Goal: Check status: Check status

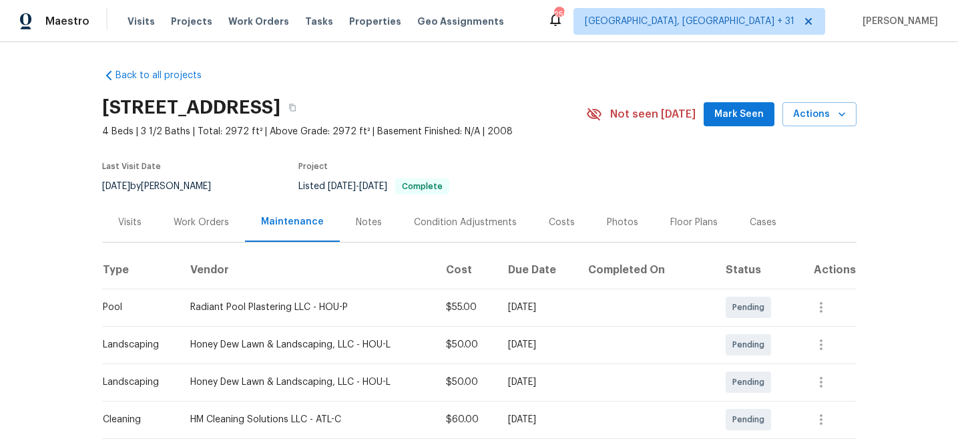
scroll to position [182, 0]
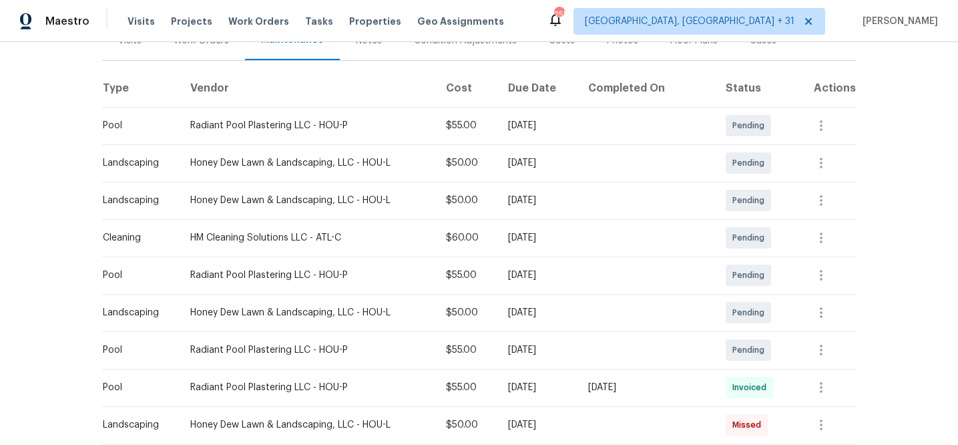
click at [164, 22] on div "Visits Projects Work Orders Tasks Properties Geo Assignments" at bounding box center [324, 21] width 393 height 27
click at [153, 22] on div "Visits Projects Work Orders Tasks Properties Geo Assignments" at bounding box center [324, 21] width 393 height 27
click at [146, 27] on span "Visits" at bounding box center [141, 21] width 27 height 13
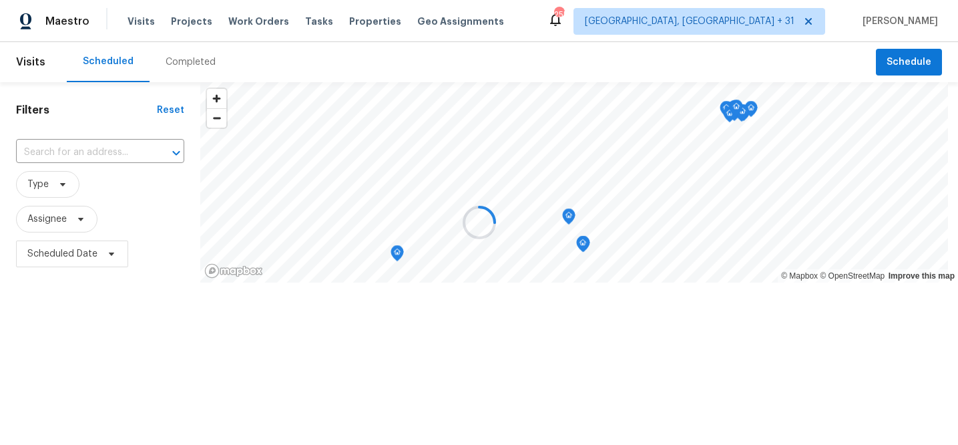
click at [200, 69] on div at bounding box center [479, 222] width 958 height 445
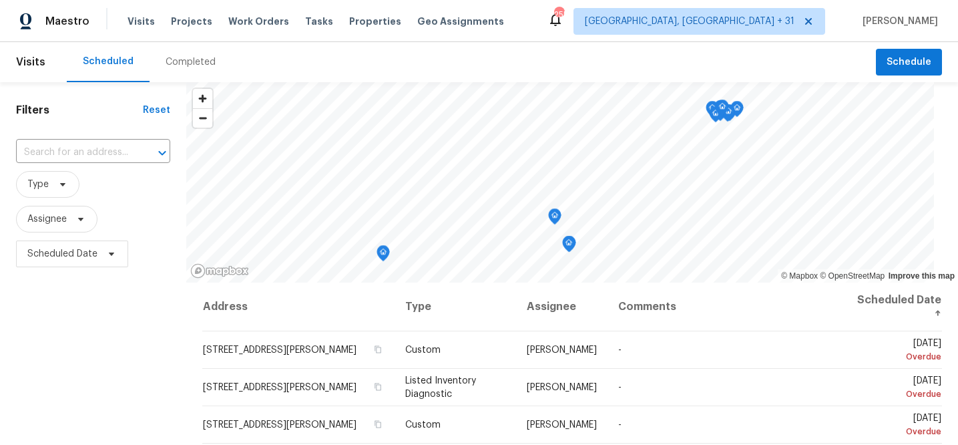
click at [194, 61] on div "Completed" at bounding box center [191, 61] width 50 height 13
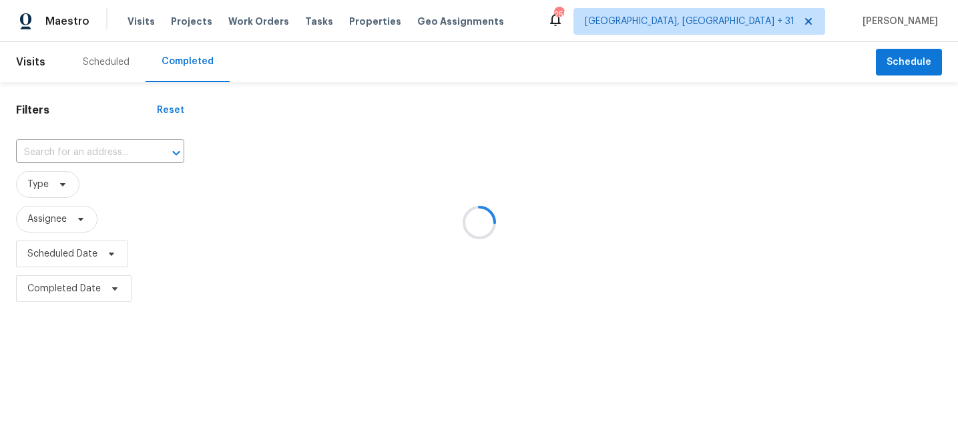
click at [111, 158] on div at bounding box center [479, 222] width 958 height 445
click at [109, 154] on div at bounding box center [479, 222] width 958 height 445
click at [107, 154] on div at bounding box center [479, 222] width 958 height 445
click at [93, 151] on div at bounding box center [479, 222] width 958 height 445
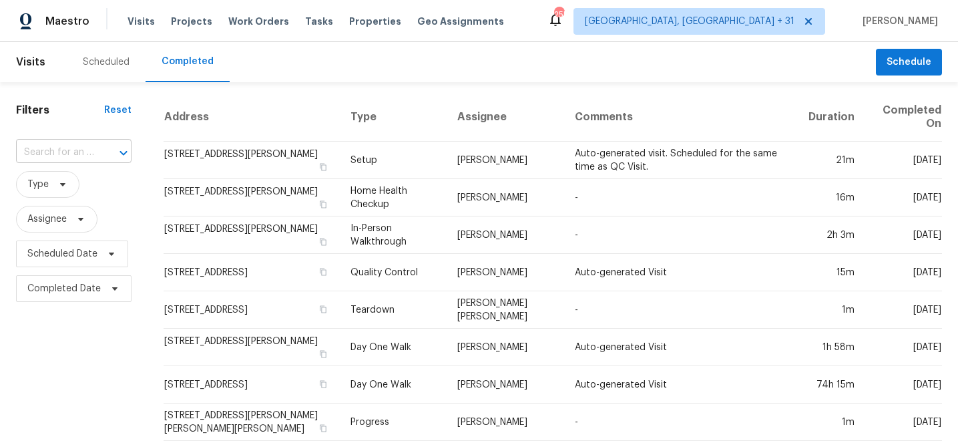
click at [88, 149] on input "text" at bounding box center [55, 152] width 78 height 21
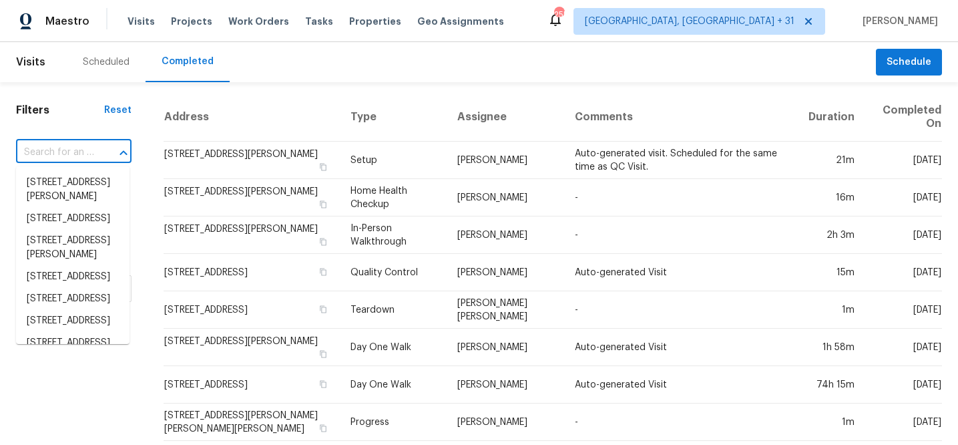
paste input "2859 Dursillas"
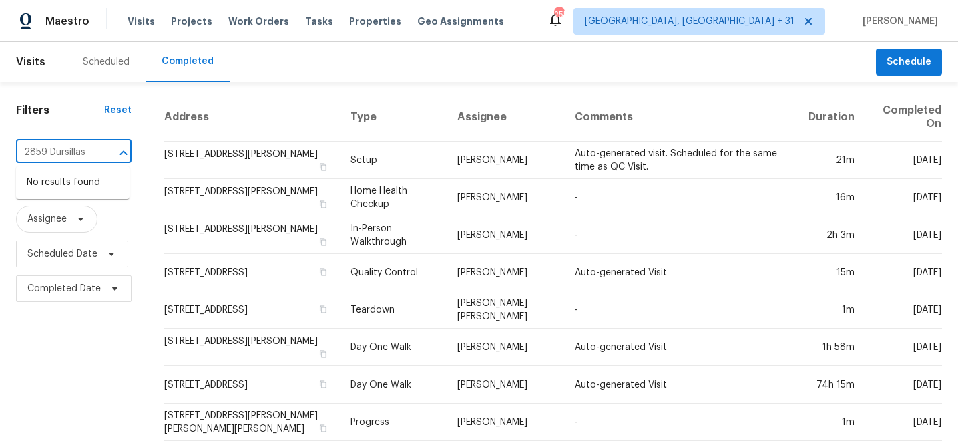
type input "2859 Dursillas"
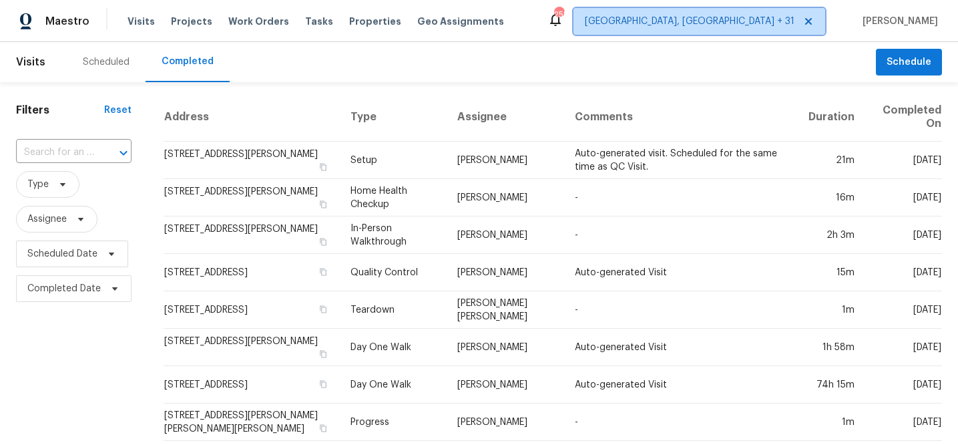
click at [779, 11] on span "[GEOGRAPHIC_DATA], [GEOGRAPHIC_DATA] + 31" at bounding box center [700, 21] width 252 height 27
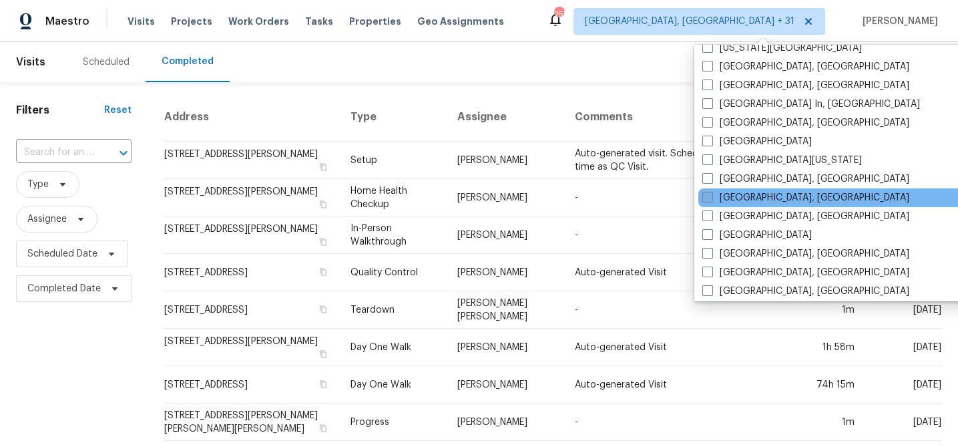
scroll to position [811, 0]
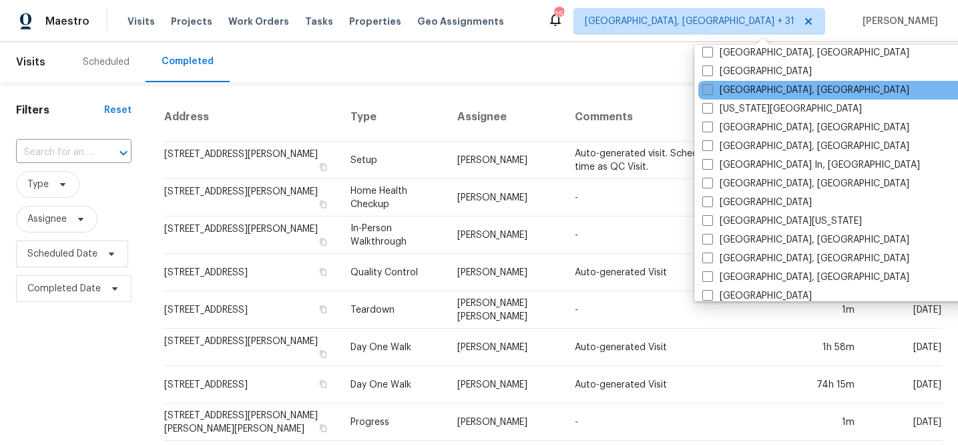
click at [708, 89] on span at bounding box center [707, 89] width 11 height 11
click at [708, 89] on input "[GEOGRAPHIC_DATA], [GEOGRAPHIC_DATA]" at bounding box center [706, 87] width 9 height 9
checkbox input "true"
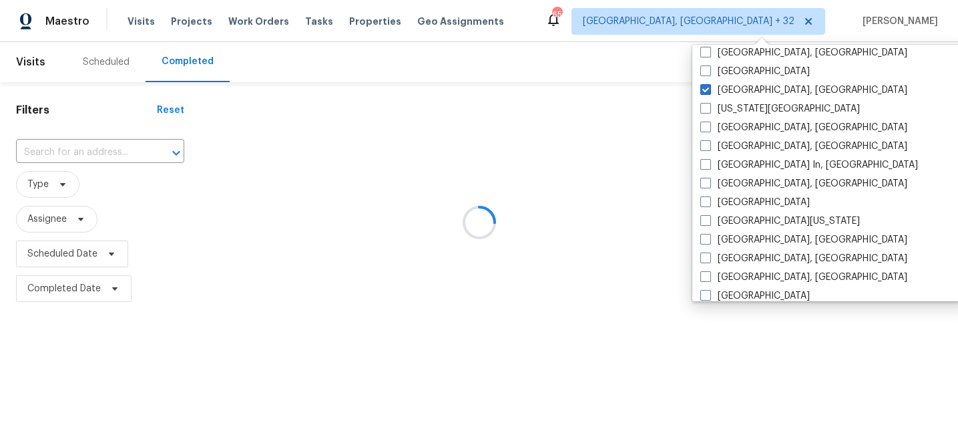
click at [610, 54] on div at bounding box center [479, 222] width 958 height 445
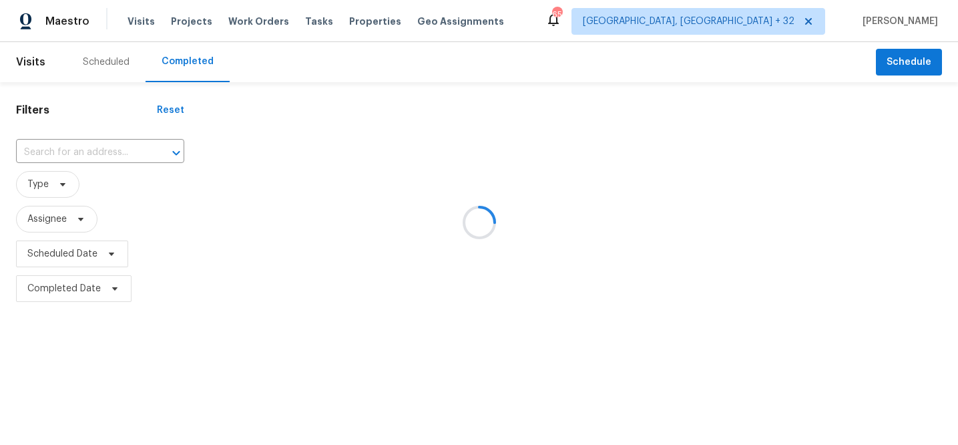
click at [77, 151] on div at bounding box center [479, 222] width 958 height 445
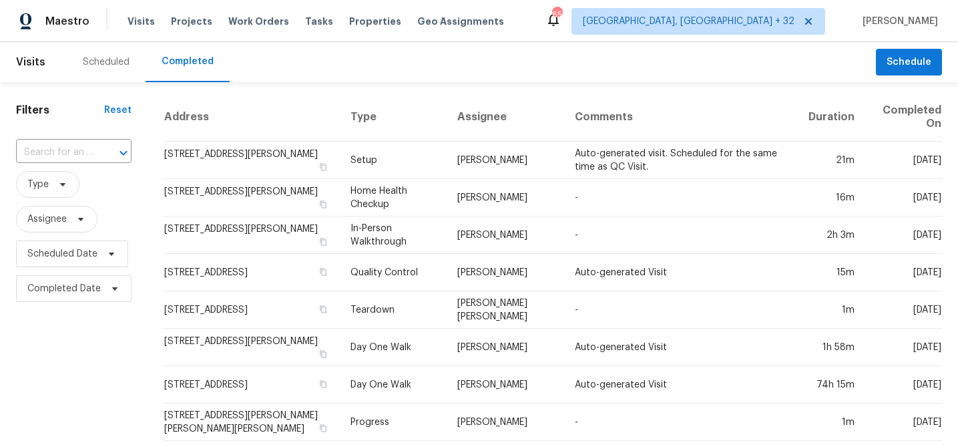
click at [78, 152] on input "text" at bounding box center [55, 152] width 78 height 21
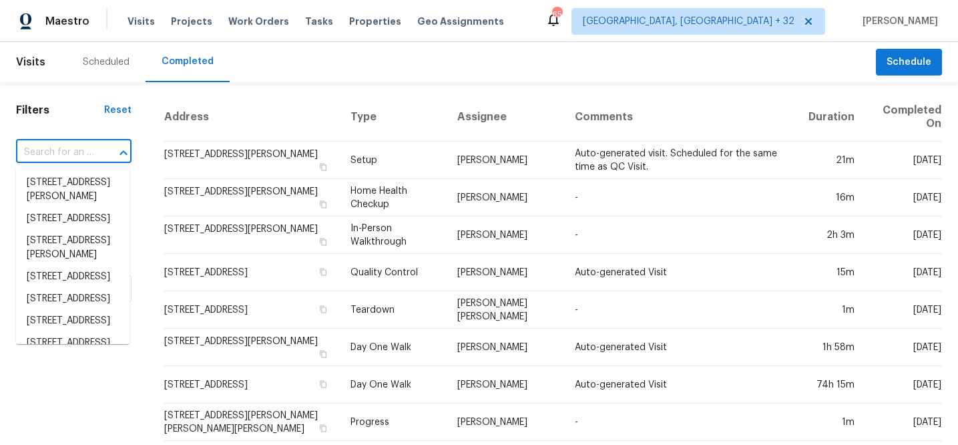
paste input "2859 Dursillas"
type input "2859 Dursillas"
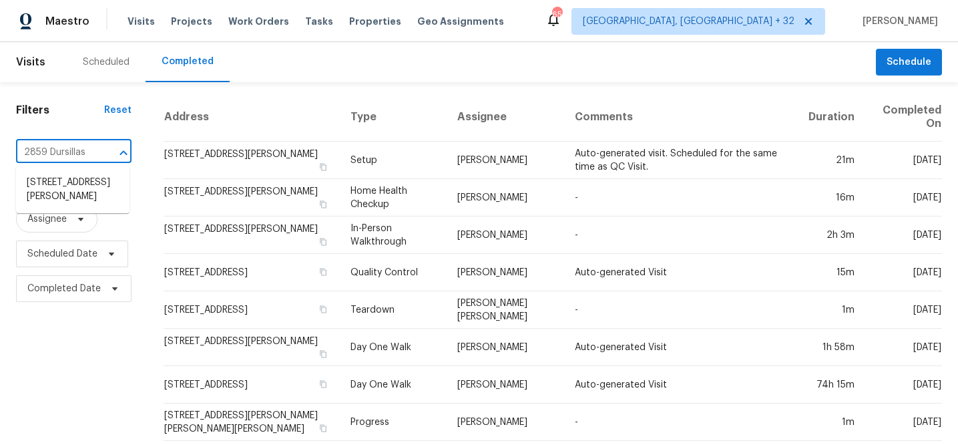
click at [73, 188] on li "[STREET_ADDRESS][PERSON_NAME]" at bounding box center [73, 190] width 114 height 36
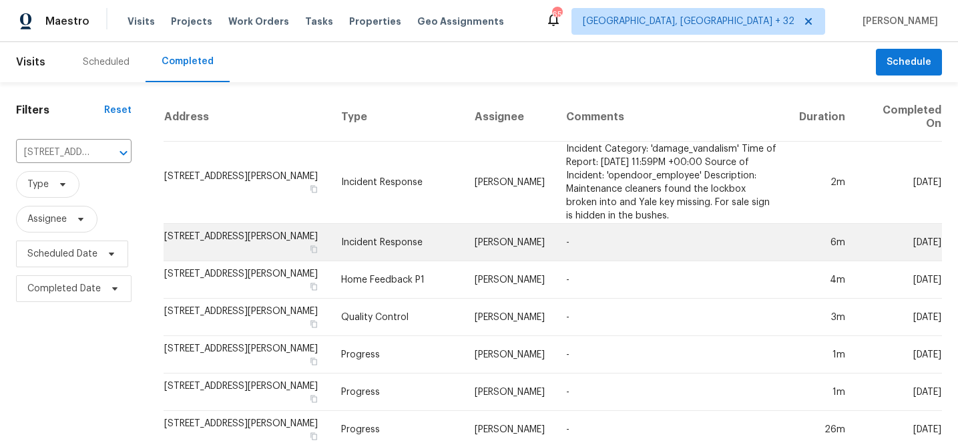
click at [222, 240] on td "[STREET_ADDRESS][PERSON_NAME]" at bounding box center [247, 242] width 167 height 37
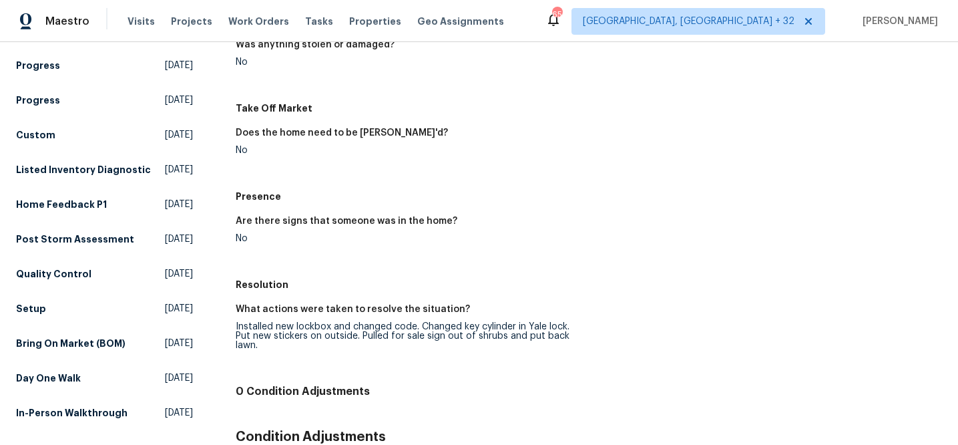
scroll to position [367, 0]
